Goal: Task Accomplishment & Management: Manage account settings

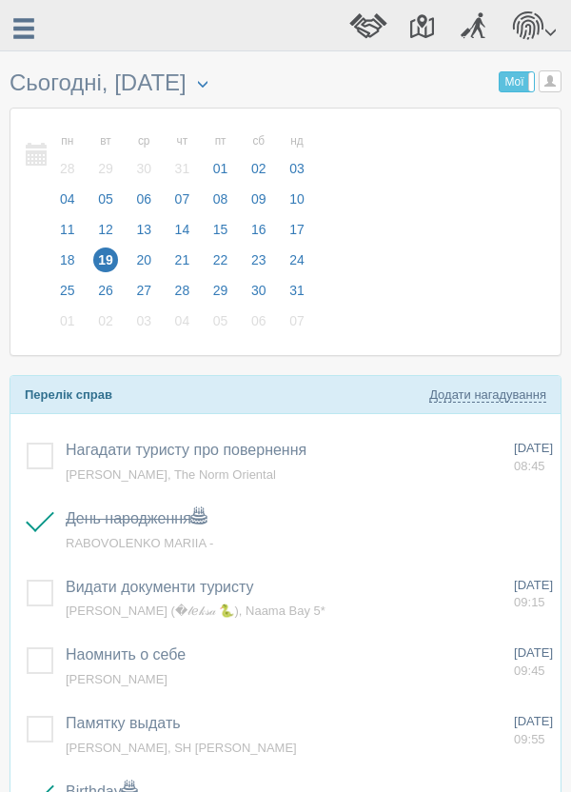
click at [18, 27] on span at bounding box center [23, 29] width 25 height 25
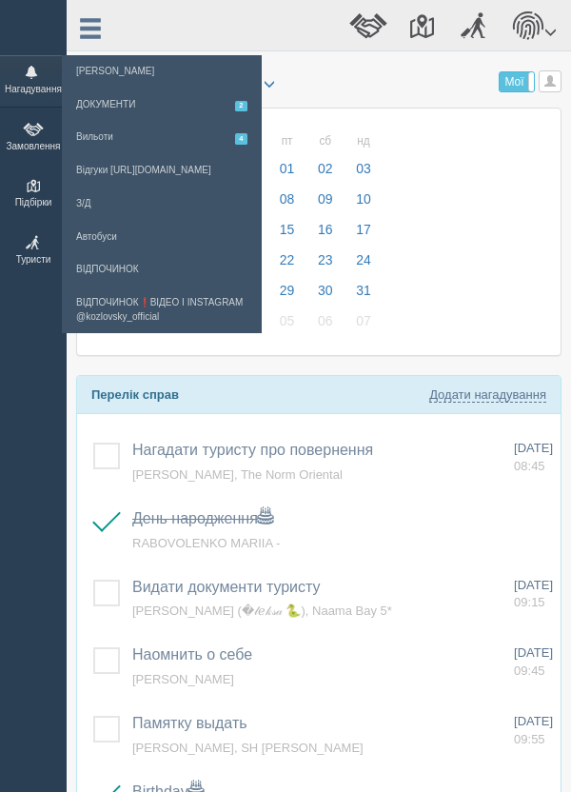
click at [31, 247] on span at bounding box center [33, 242] width 57 height 13
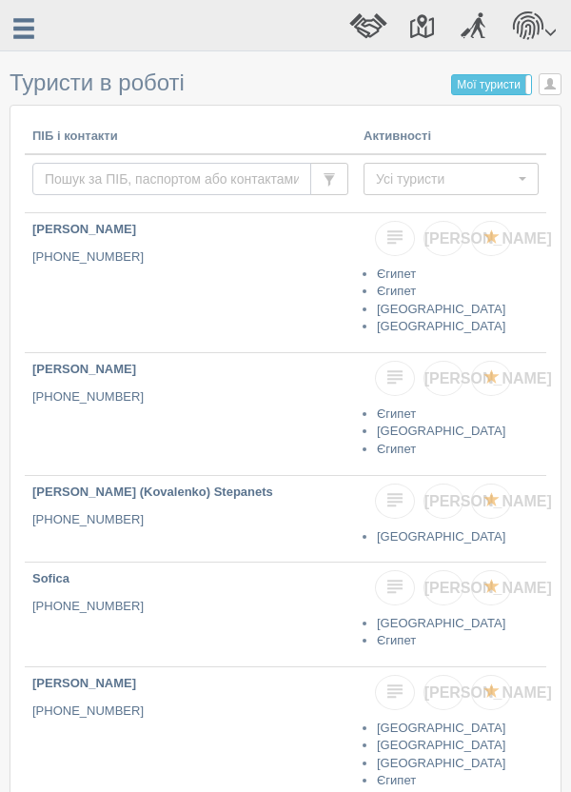
paste input "+380677983373"
type input "+380677983373"
click at [201, 175] on input "+380677983373" at bounding box center [171, 179] width 279 height 32
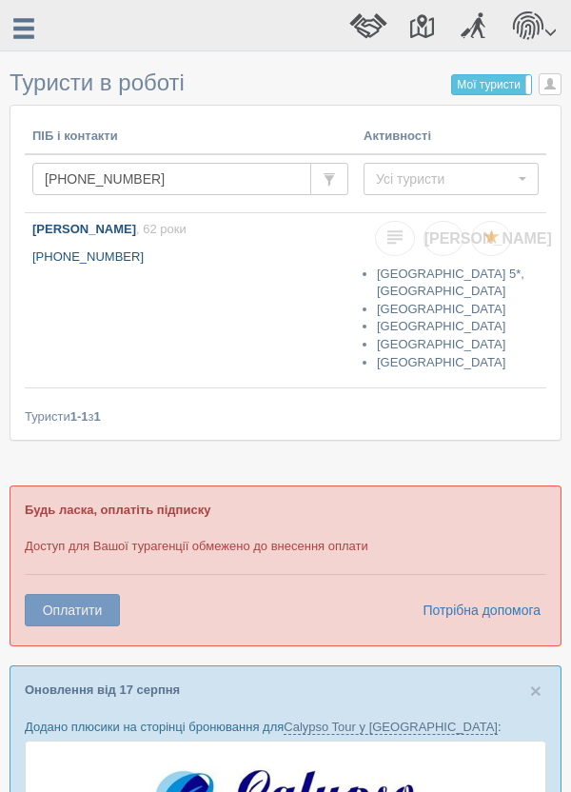
click at [111, 234] on b "[PERSON_NAME]" at bounding box center [84, 229] width 104 height 14
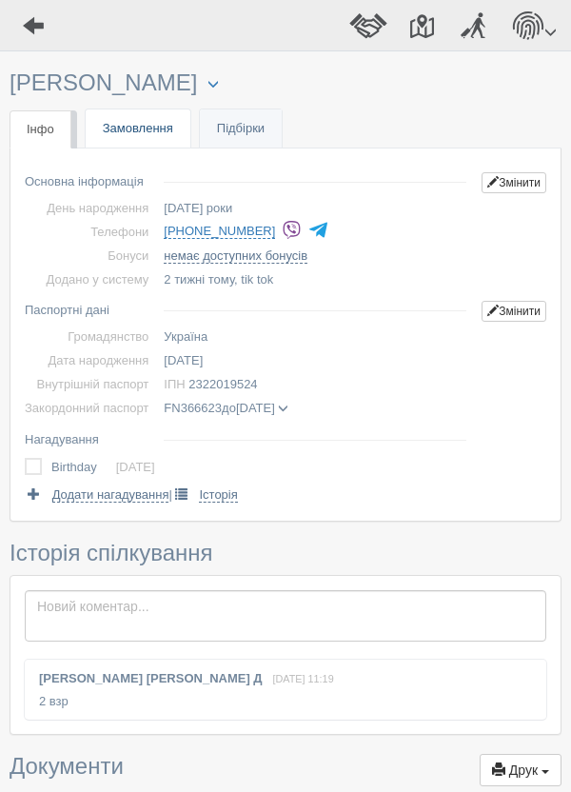
click at [146, 138] on link "Замовлення" at bounding box center [138, 128] width 105 height 39
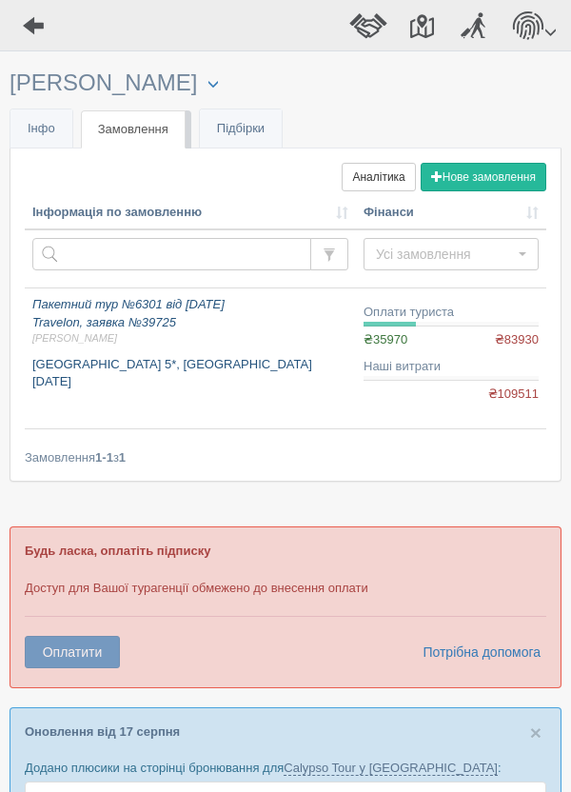
click at [123, 333] on span "Артем А." at bounding box center [190, 338] width 316 height 14
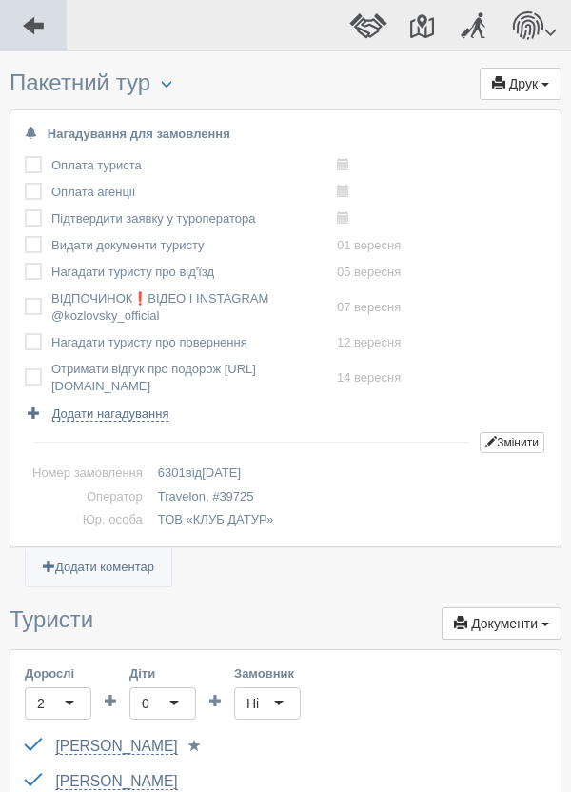
click at [31, 25] on span at bounding box center [33, 25] width 25 height 25
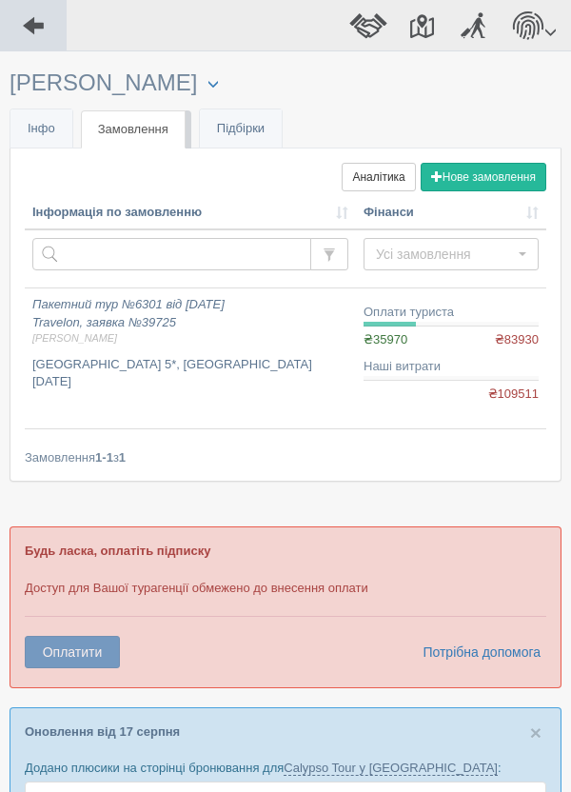
click at [28, 25] on span at bounding box center [33, 25] width 25 height 25
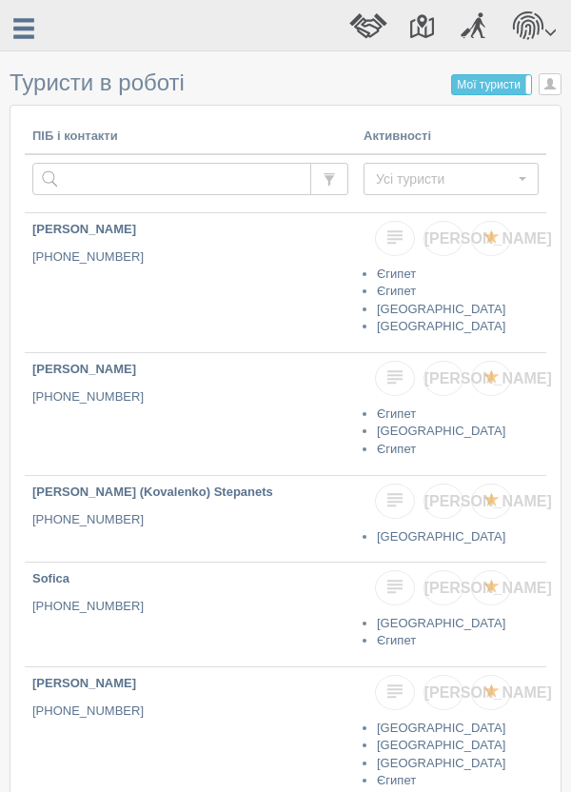
click at [23, 36] on span at bounding box center [23, 29] width 25 height 25
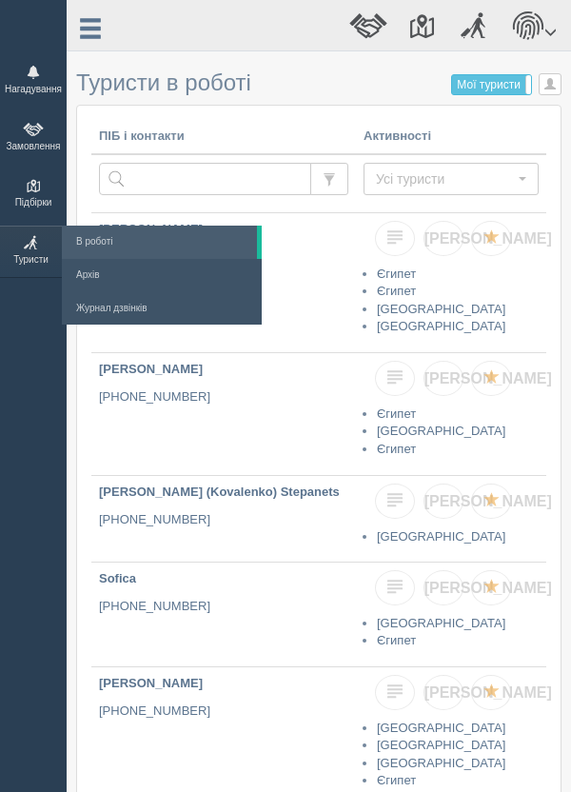
click at [33, 78] on span at bounding box center [33, 72] width 57 height 13
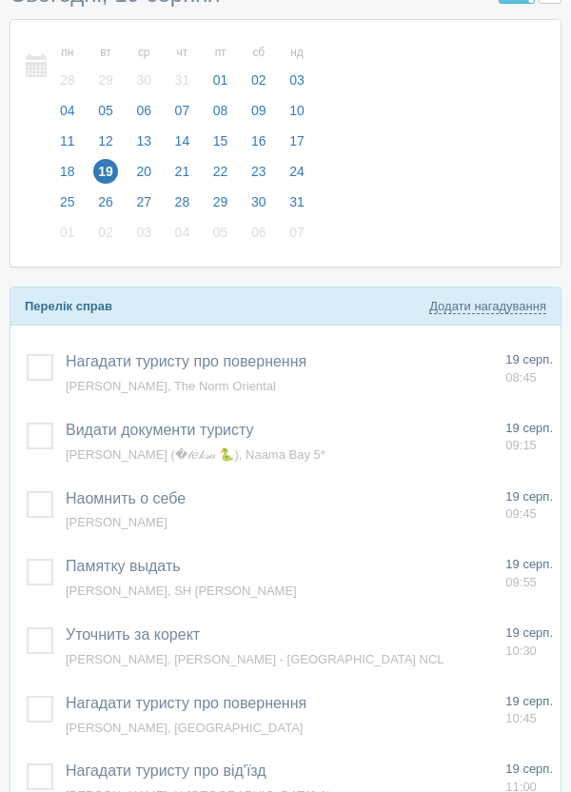
scroll to position [86, 0]
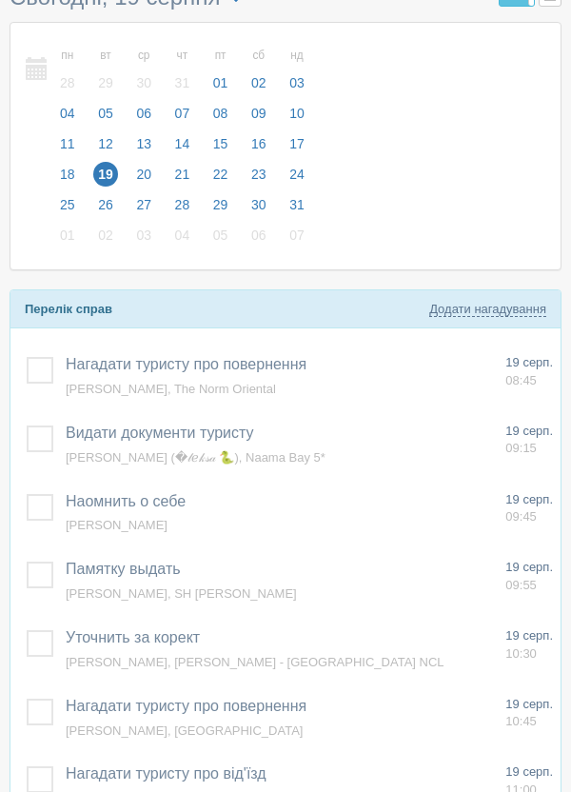
click at [224, 441] on span "Видати документи туристу" at bounding box center [160, 433] width 188 height 16
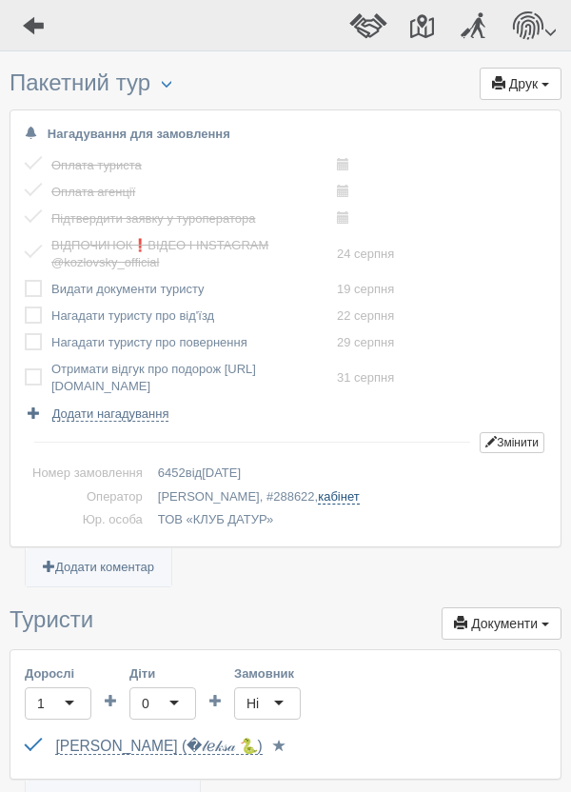
click at [318, 499] on link "кабінет" at bounding box center [338, 496] width 41 height 15
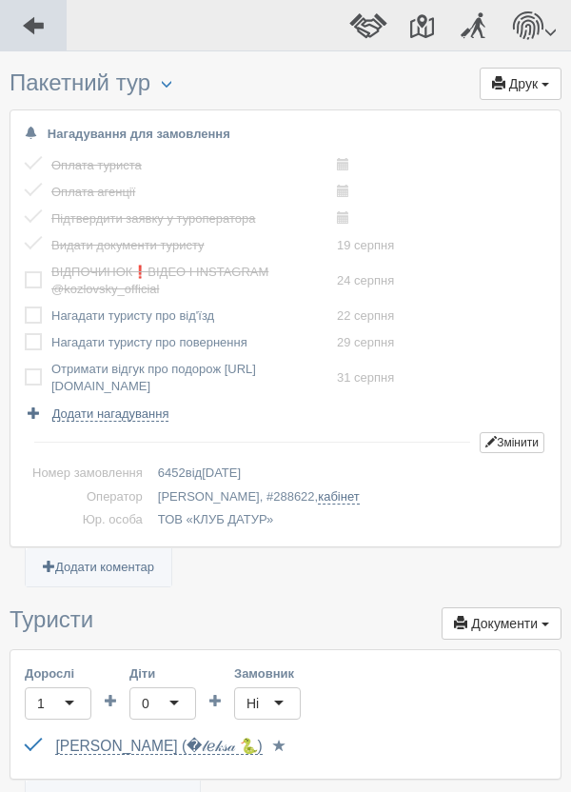
click at [34, 25] on span at bounding box center [33, 25] width 25 height 25
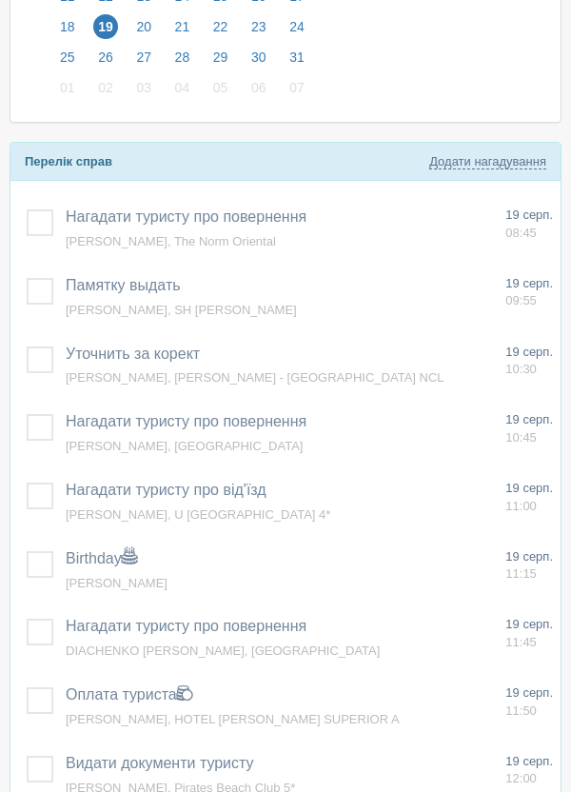
scroll to position [229, 0]
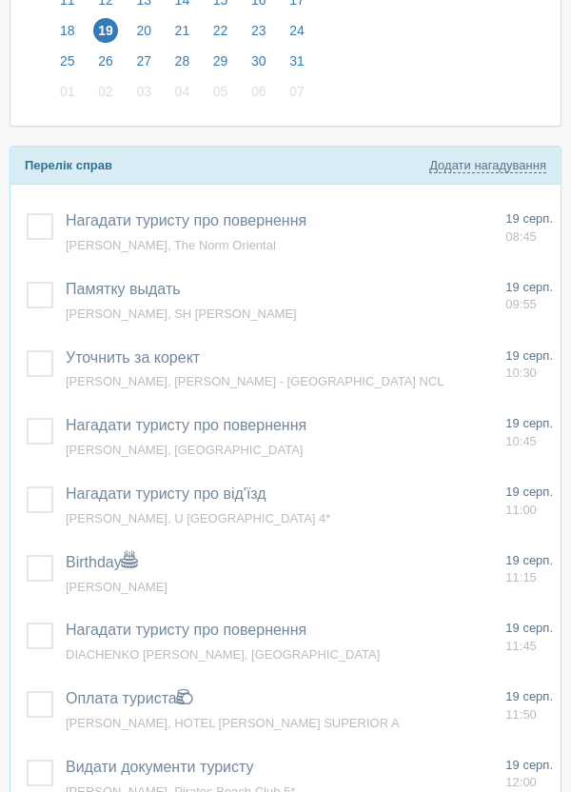
click at [242, 224] on span "Нагадати туристу про повернення" at bounding box center [186, 220] width 241 height 16
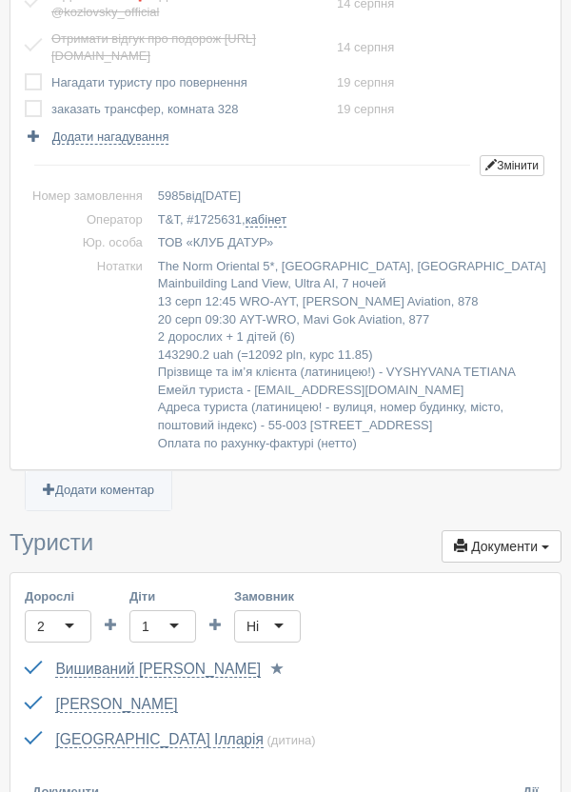
scroll to position [337, 0]
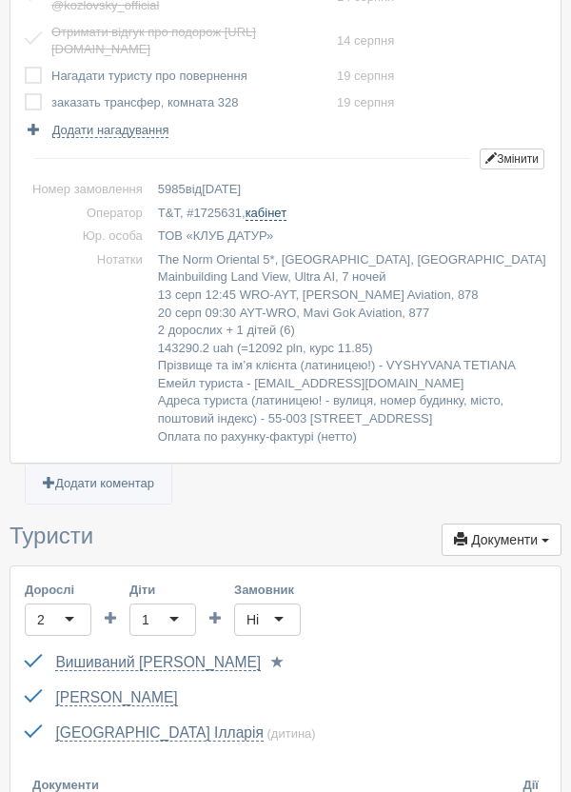
click at [281, 212] on link "кабінет" at bounding box center [266, 213] width 41 height 15
